Goal: Task Accomplishment & Management: Use online tool/utility

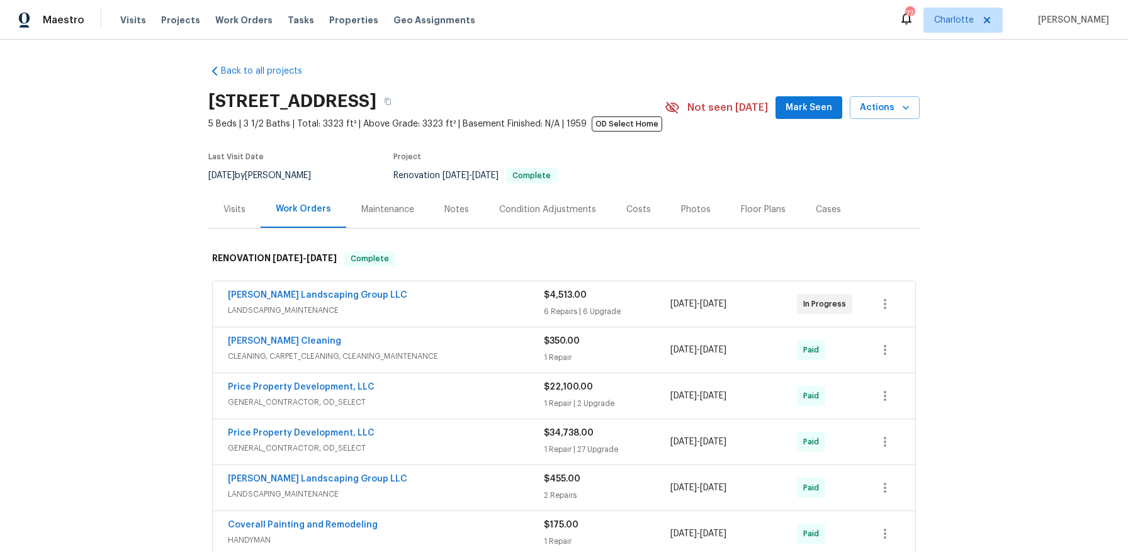
click at [706, 206] on div "Photos" at bounding box center [696, 209] width 60 height 37
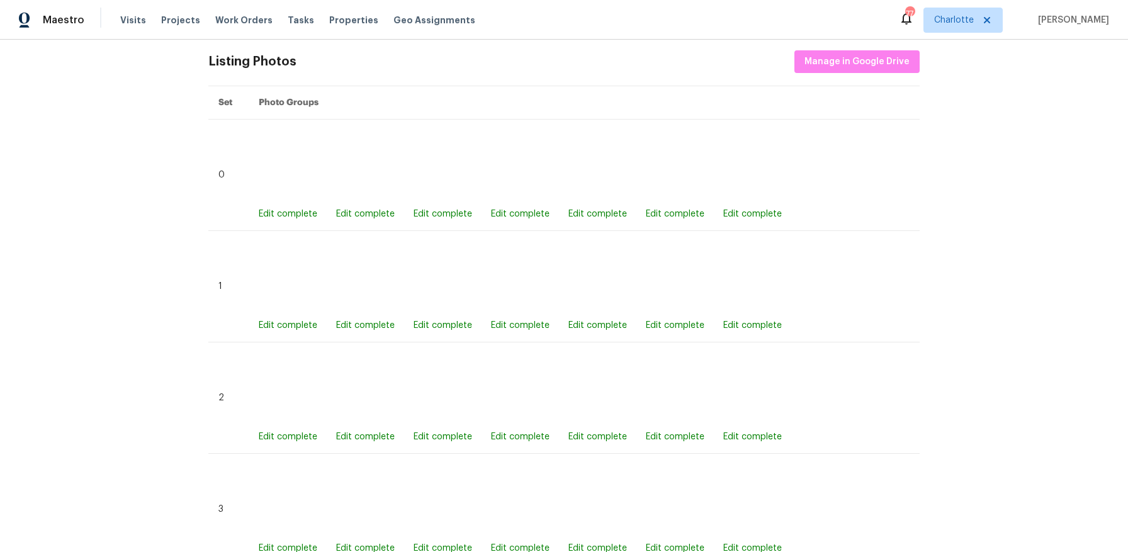
scroll to position [795, 0]
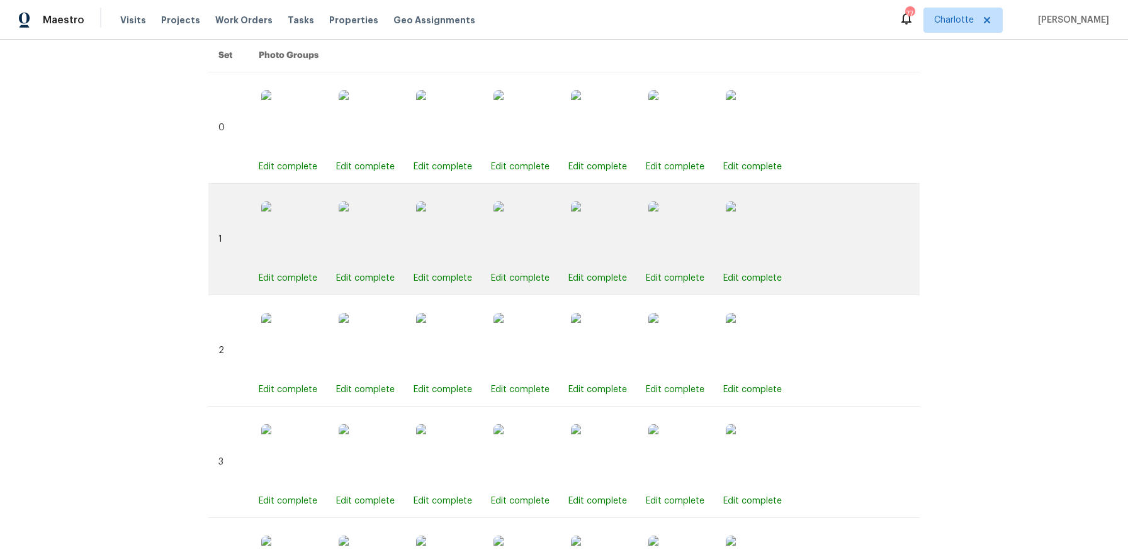
click at [518, 239] on img at bounding box center [524, 232] width 63 height 63
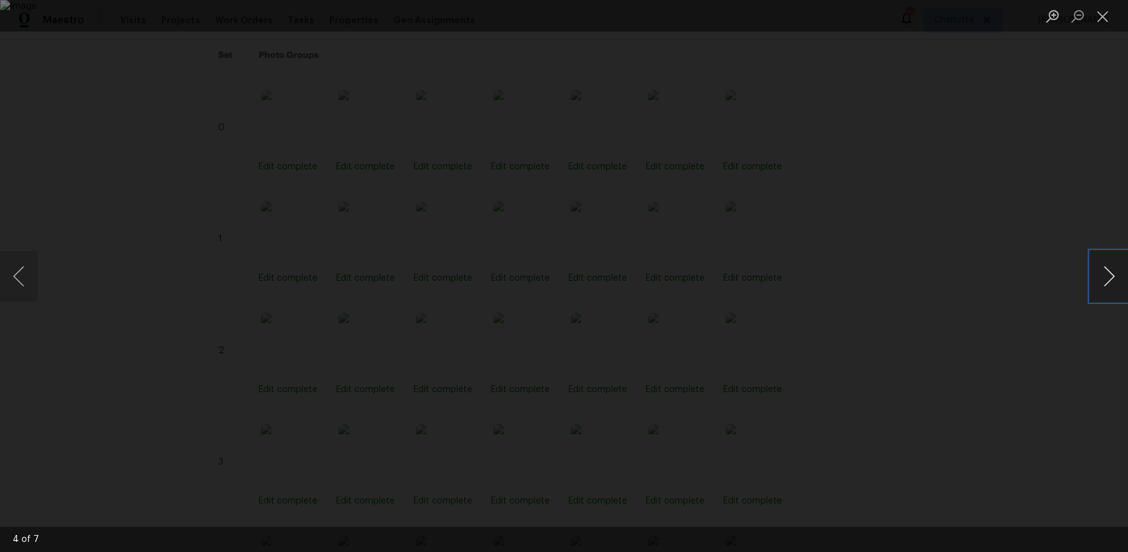
click at [1106, 272] on button "Next image" at bounding box center [1109, 276] width 38 height 50
click at [1104, 272] on button "Next image" at bounding box center [1109, 276] width 38 height 50
click at [1112, 21] on button "Close lightbox" at bounding box center [1102, 16] width 25 height 22
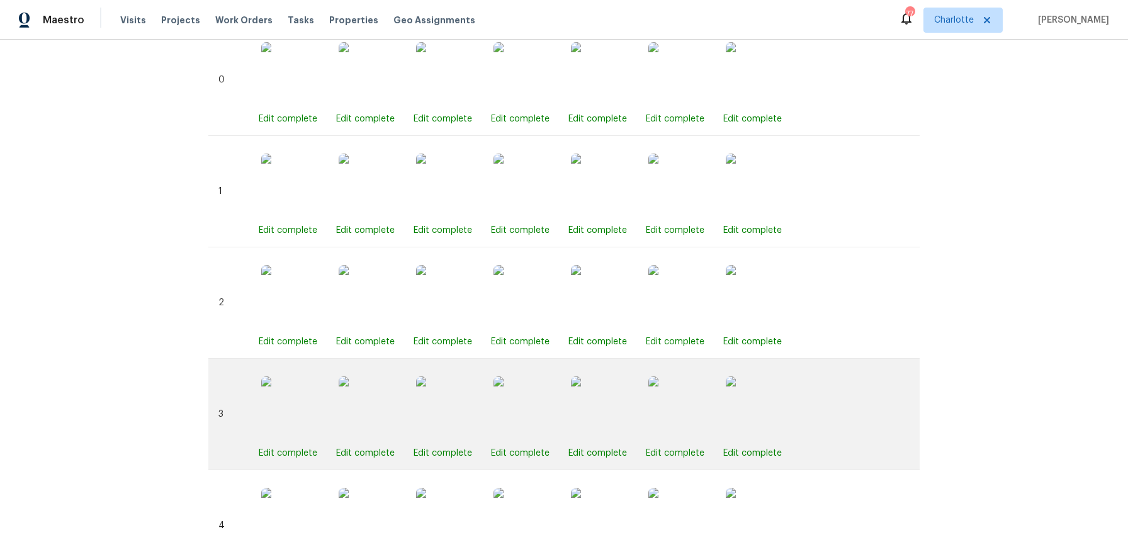
scroll to position [855, 0]
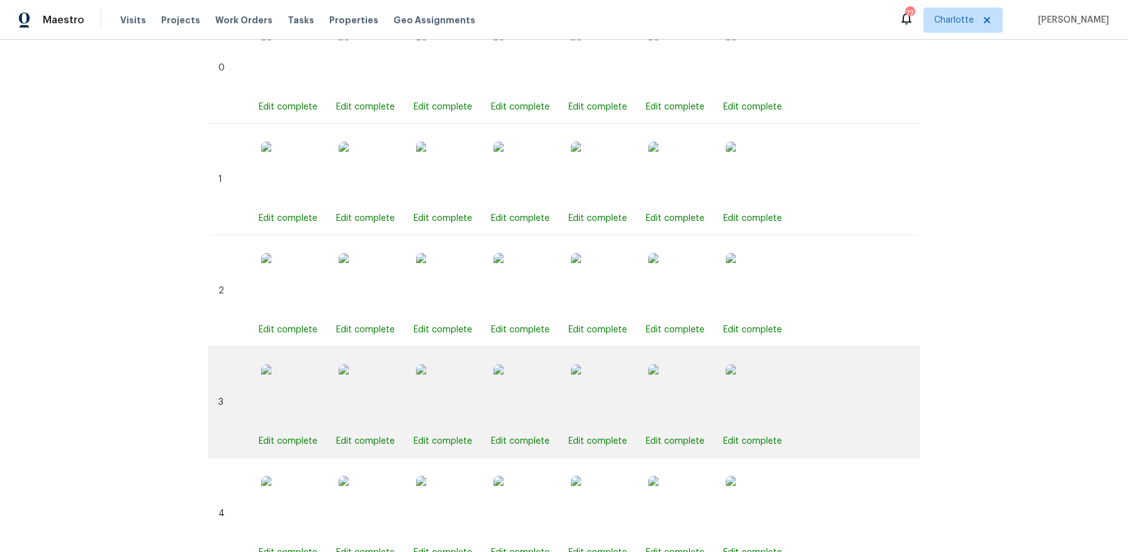
click at [538, 361] on div "Edit complete" at bounding box center [525, 402] width 68 height 91
click at [523, 385] on img at bounding box center [524, 395] width 63 height 63
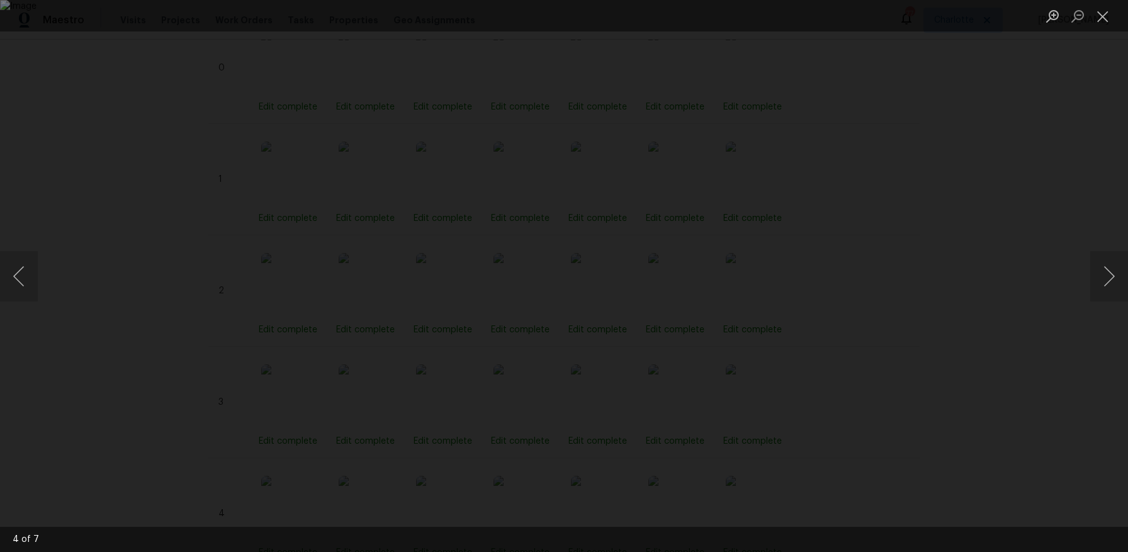
click at [1020, 160] on div "Lightbox" at bounding box center [564, 276] width 1128 height 552
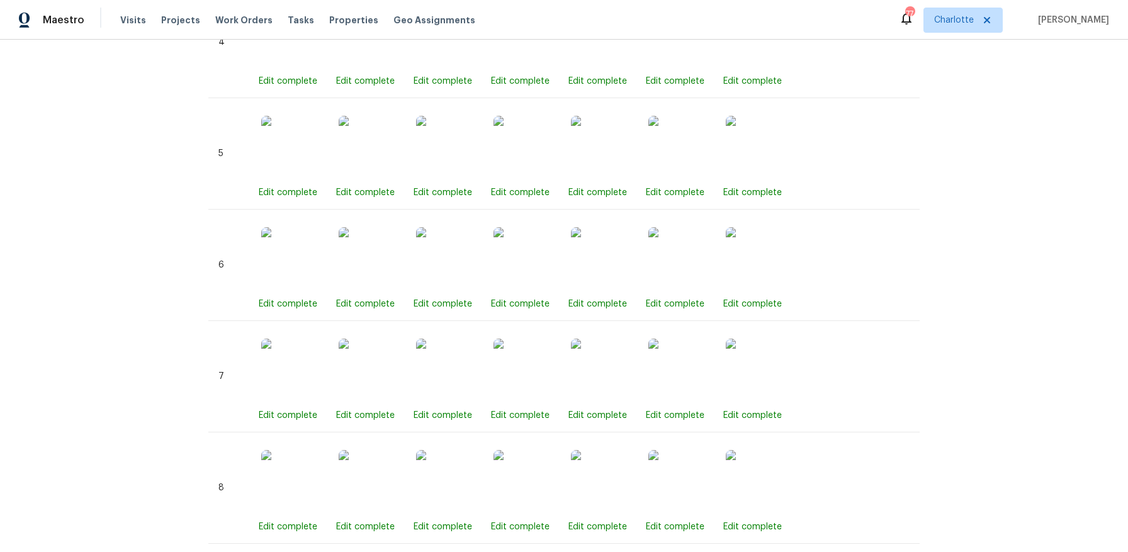
scroll to position [1402, 0]
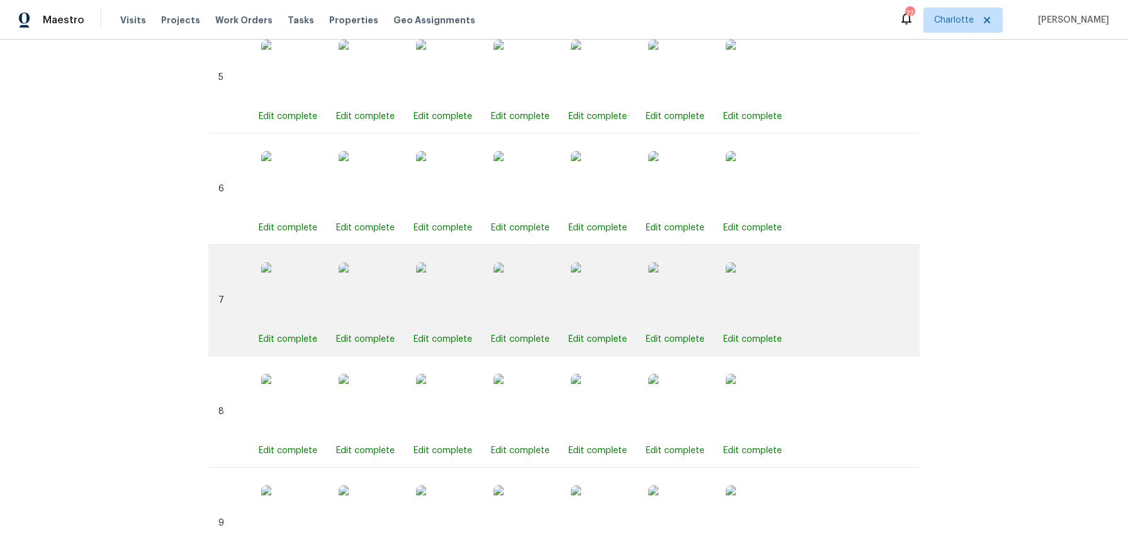
click at [541, 299] on img at bounding box center [524, 293] width 63 height 63
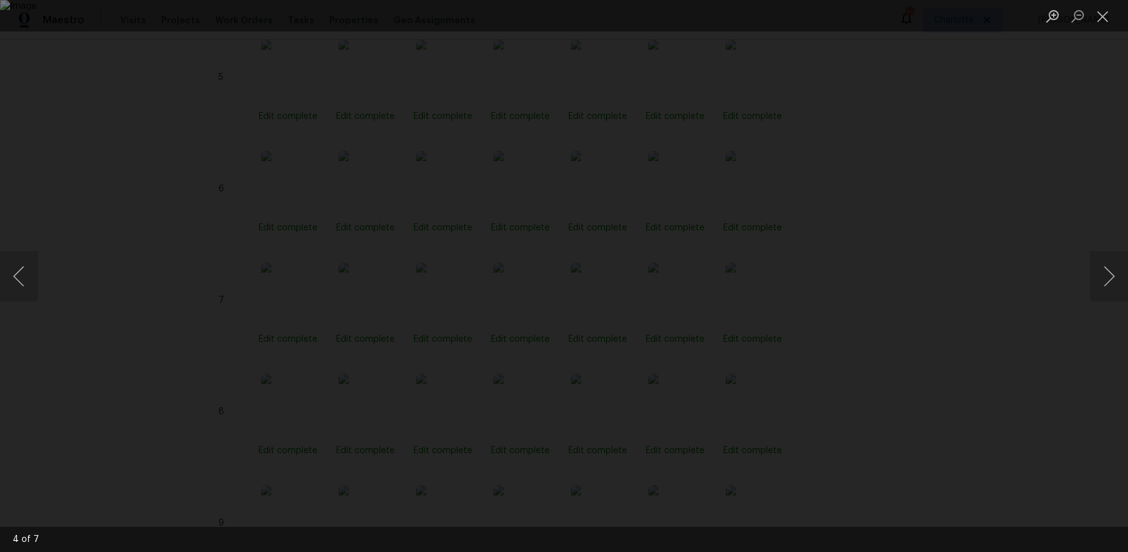
click at [1032, 217] on div "Lightbox" at bounding box center [564, 276] width 1128 height 552
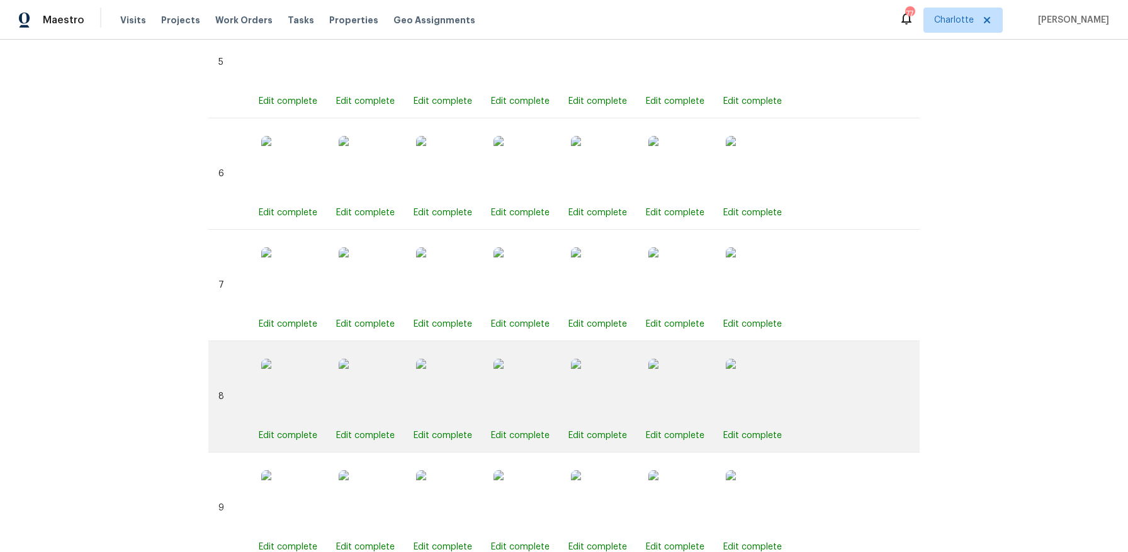
scroll to position [1419, 0]
click at [510, 387] on img at bounding box center [524, 388] width 63 height 63
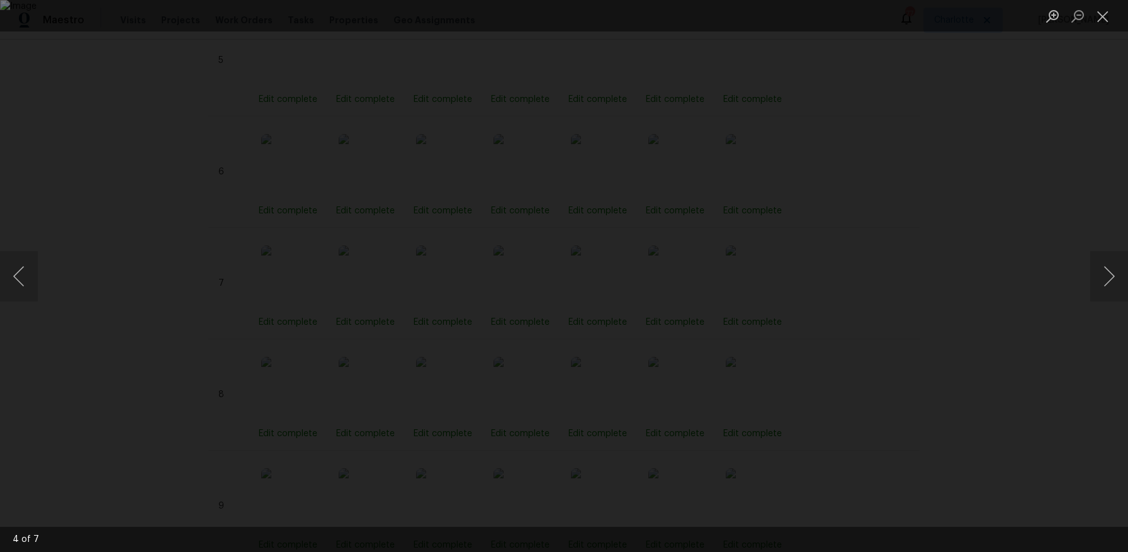
click at [1041, 194] on div "Lightbox" at bounding box center [564, 276] width 1128 height 552
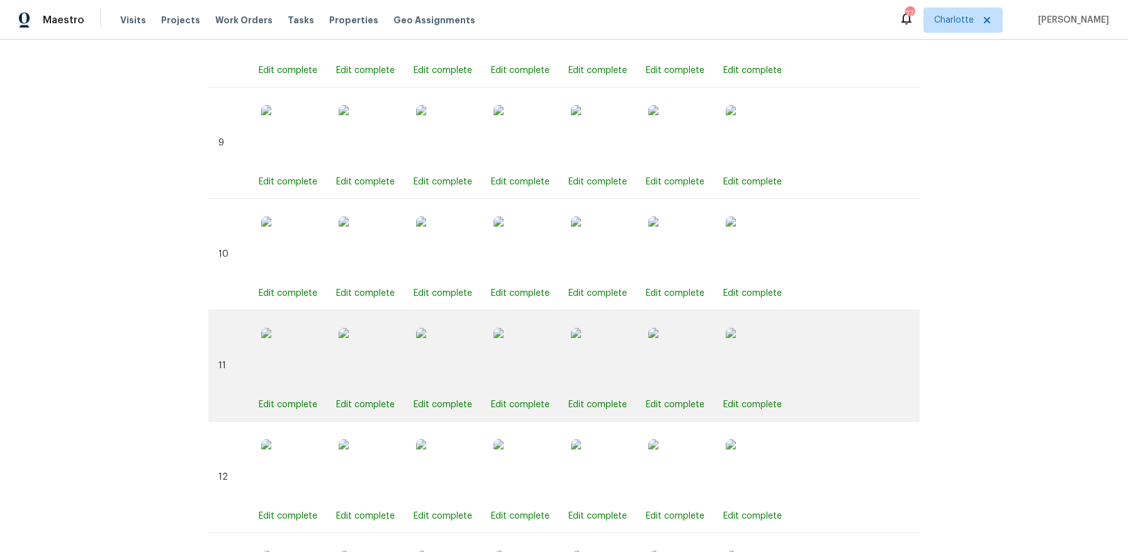
scroll to position [1791, 0]
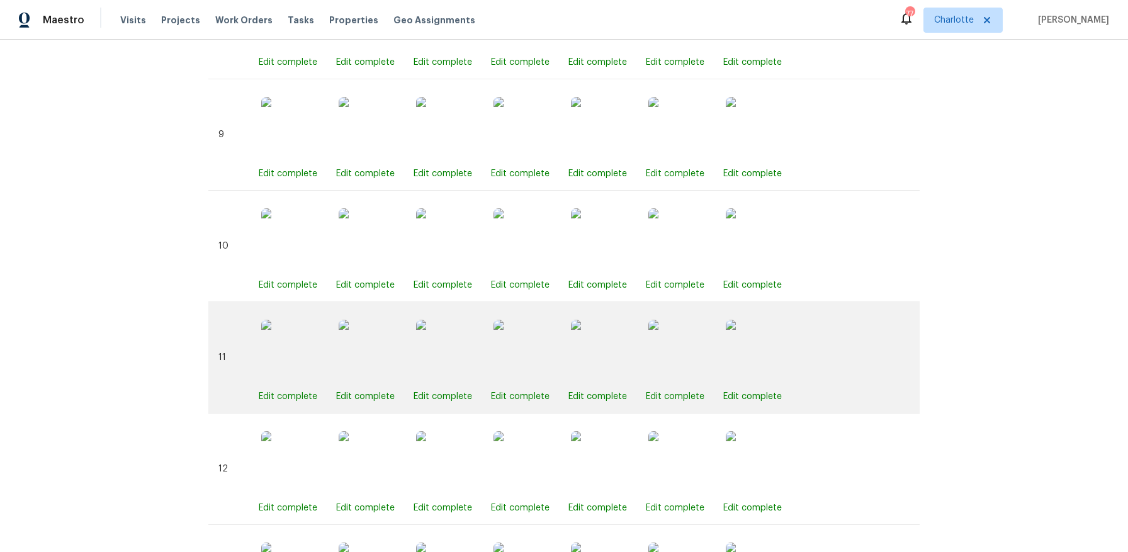
click at [503, 346] on img at bounding box center [524, 351] width 63 height 63
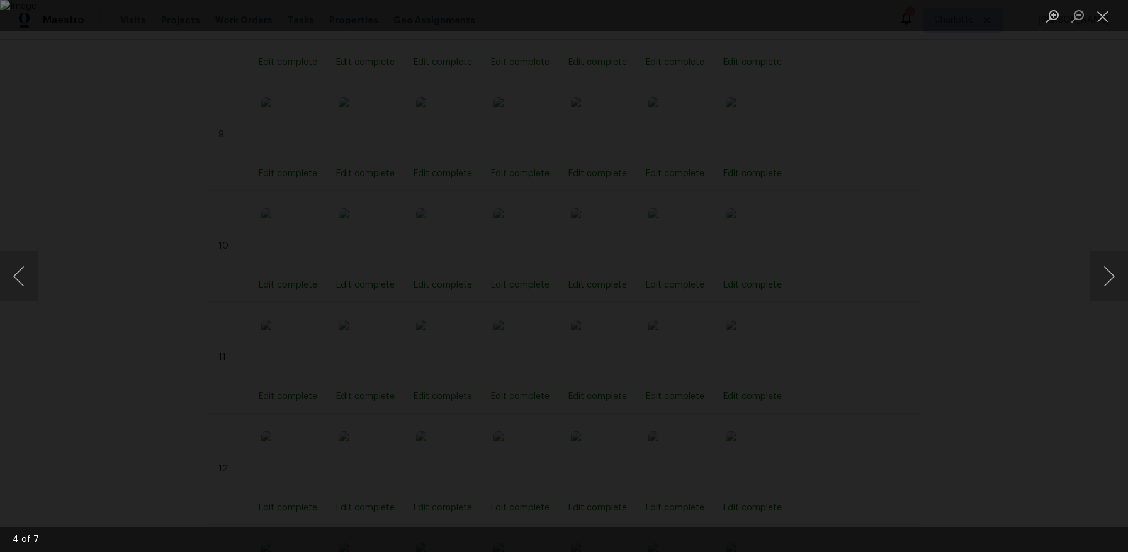
click at [941, 161] on div "Lightbox" at bounding box center [564, 276] width 1128 height 552
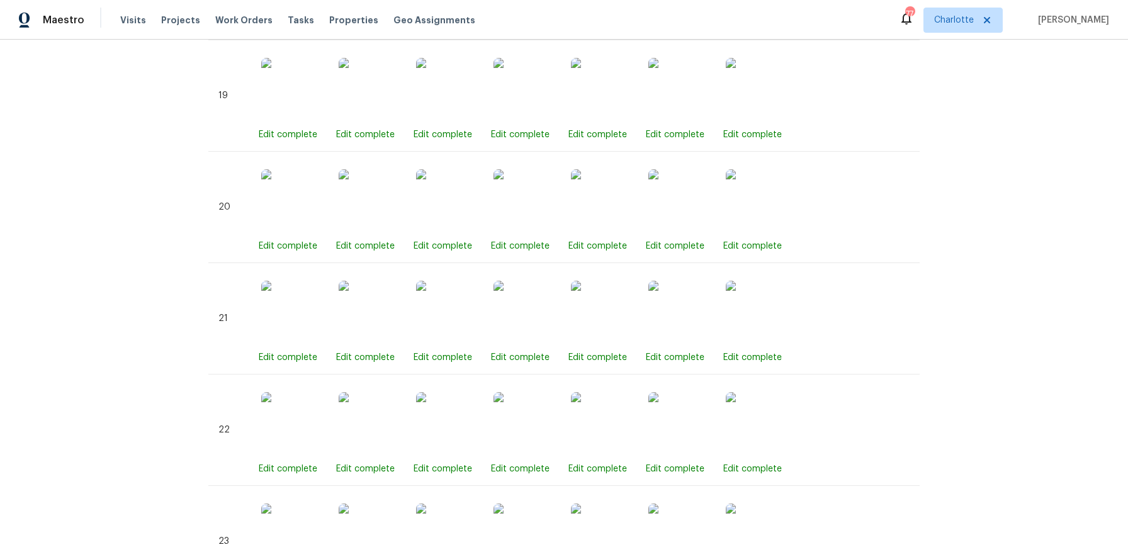
scroll to position [3047, 0]
